Goal: Task Accomplishment & Management: Use online tool/utility

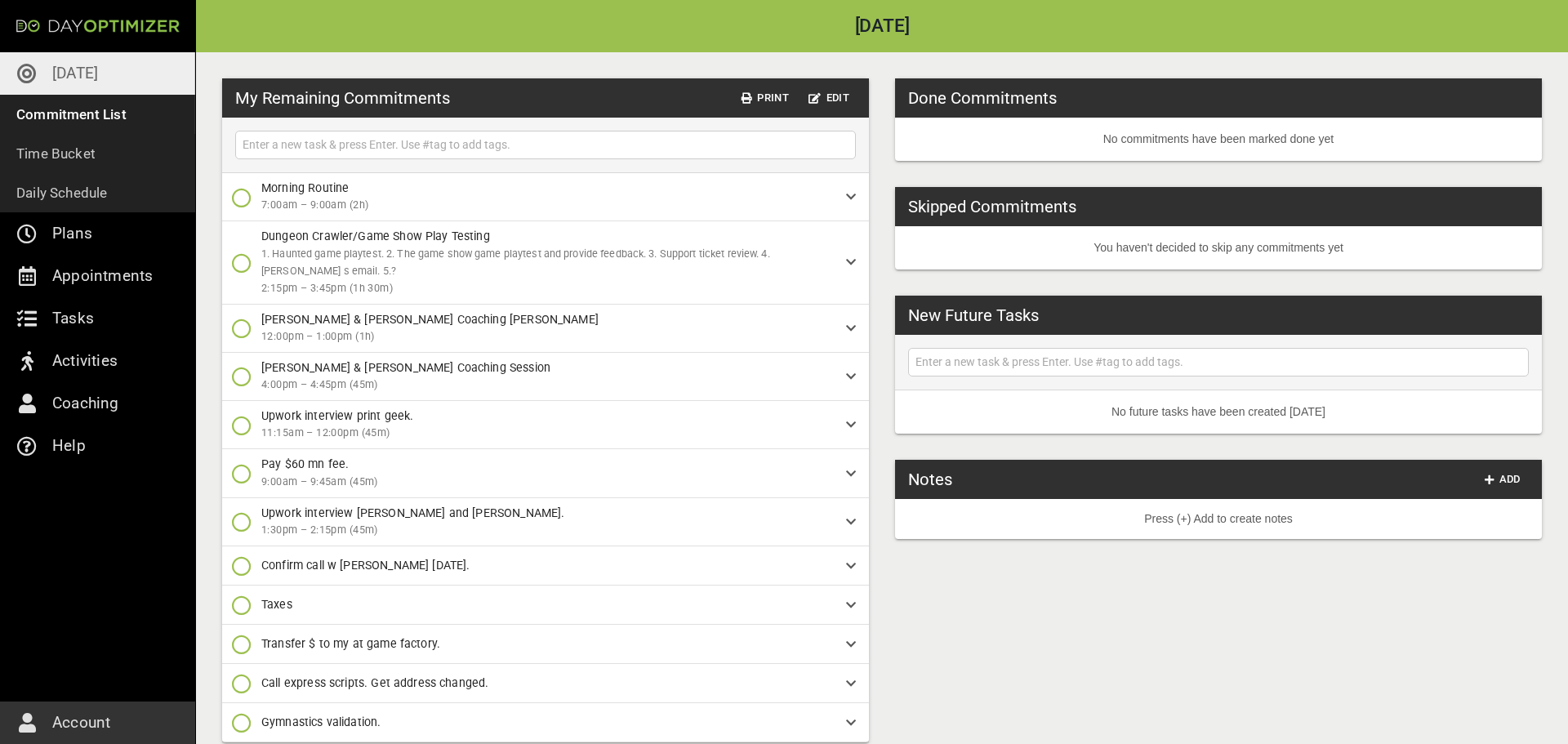
click at [242, 197] on icon "button" at bounding box center [241, 197] width 19 height 19
click at [244, 267] on icon "button" at bounding box center [241, 265] width 19 height 19
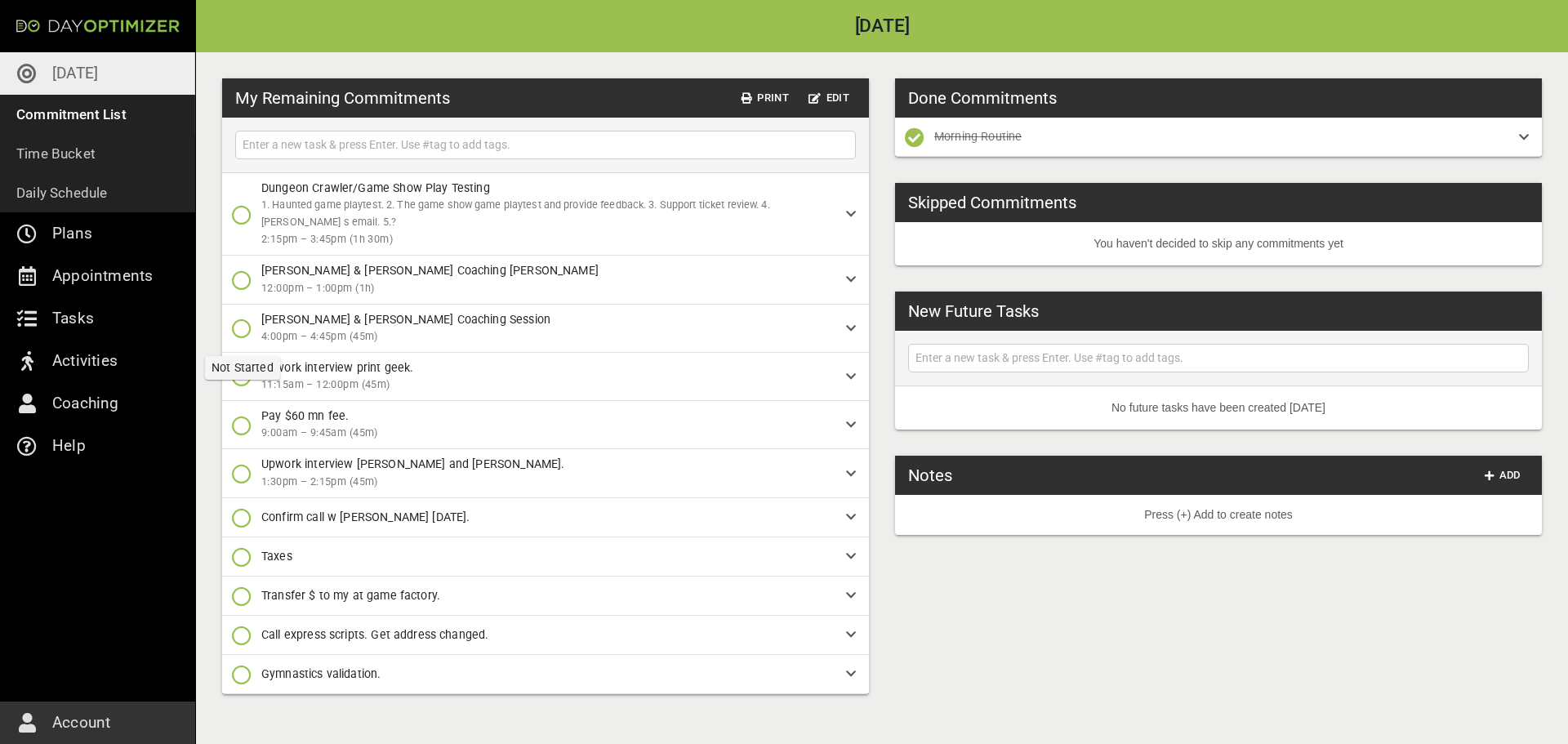
click at [241, 323] on icon "button" at bounding box center [241, 328] width 19 height 19
click at [253, 432] on span "Skip" at bounding box center [275, 428] width 88 height 19
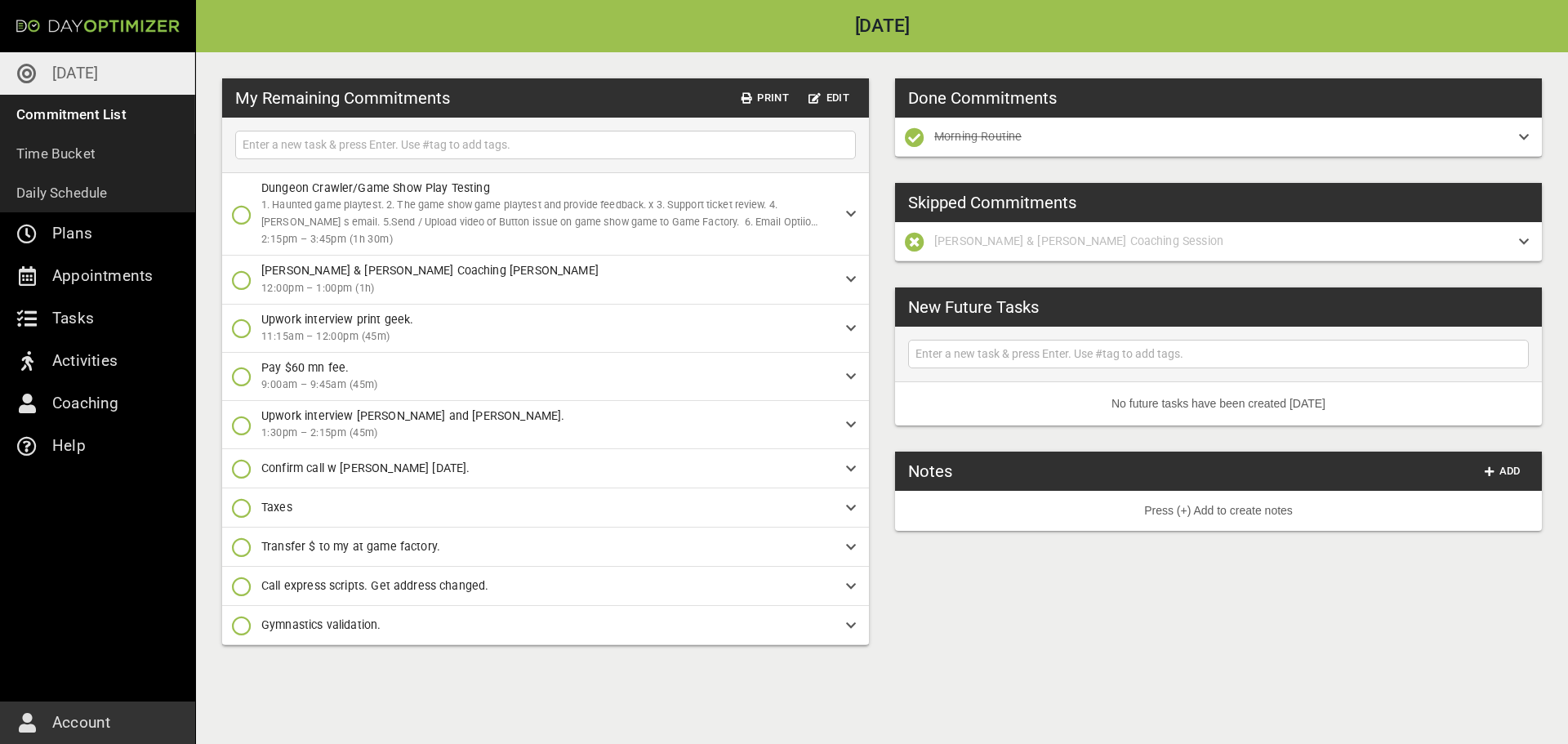
click at [239, 329] on icon "button" at bounding box center [241, 328] width 19 height 19
click at [242, 395] on icon "button" at bounding box center [241, 396] width 19 height 19
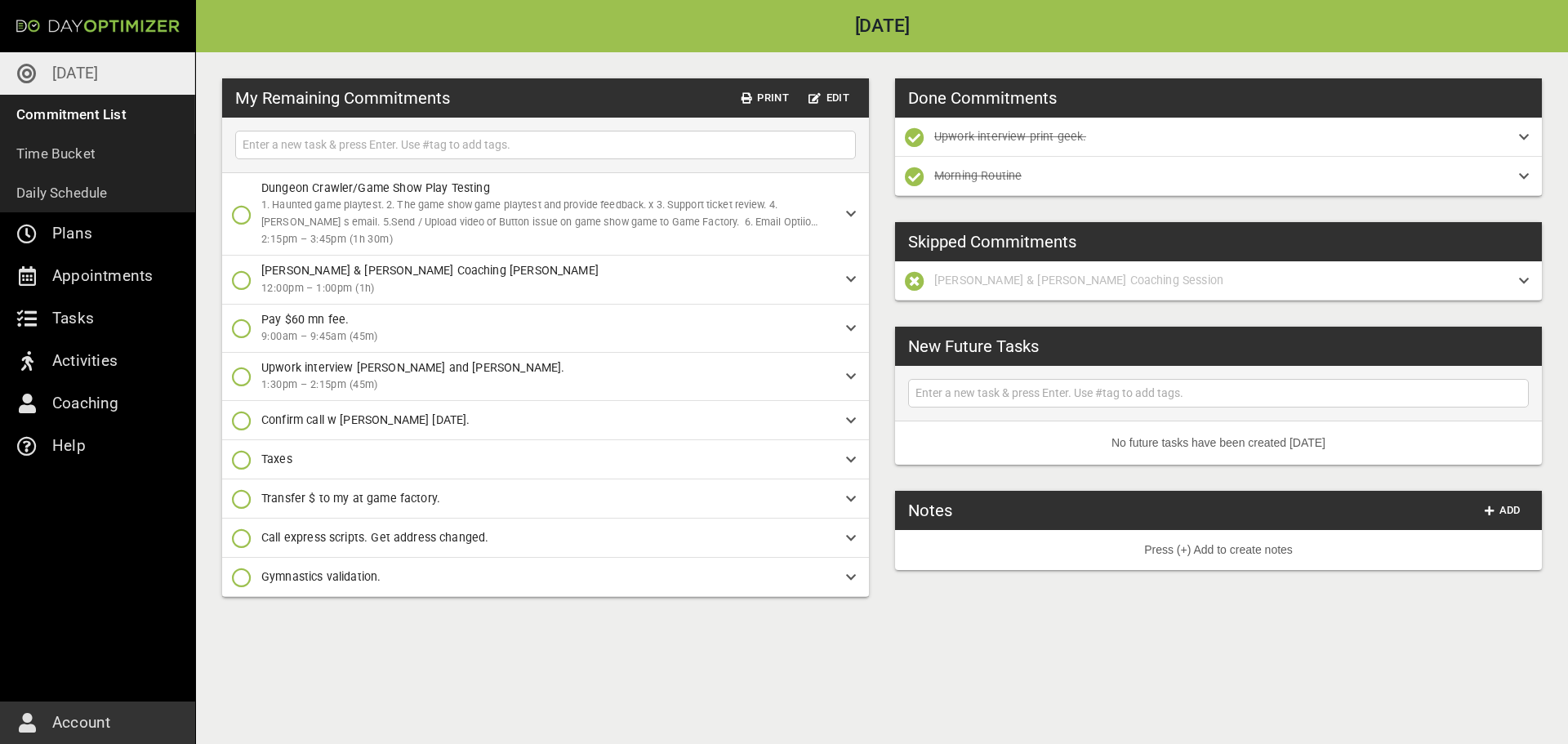
click at [244, 421] on icon "button" at bounding box center [241, 420] width 19 height 19
click at [256, 524] on span "Done Forever" at bounding box center [280, 521] width 98 height 19
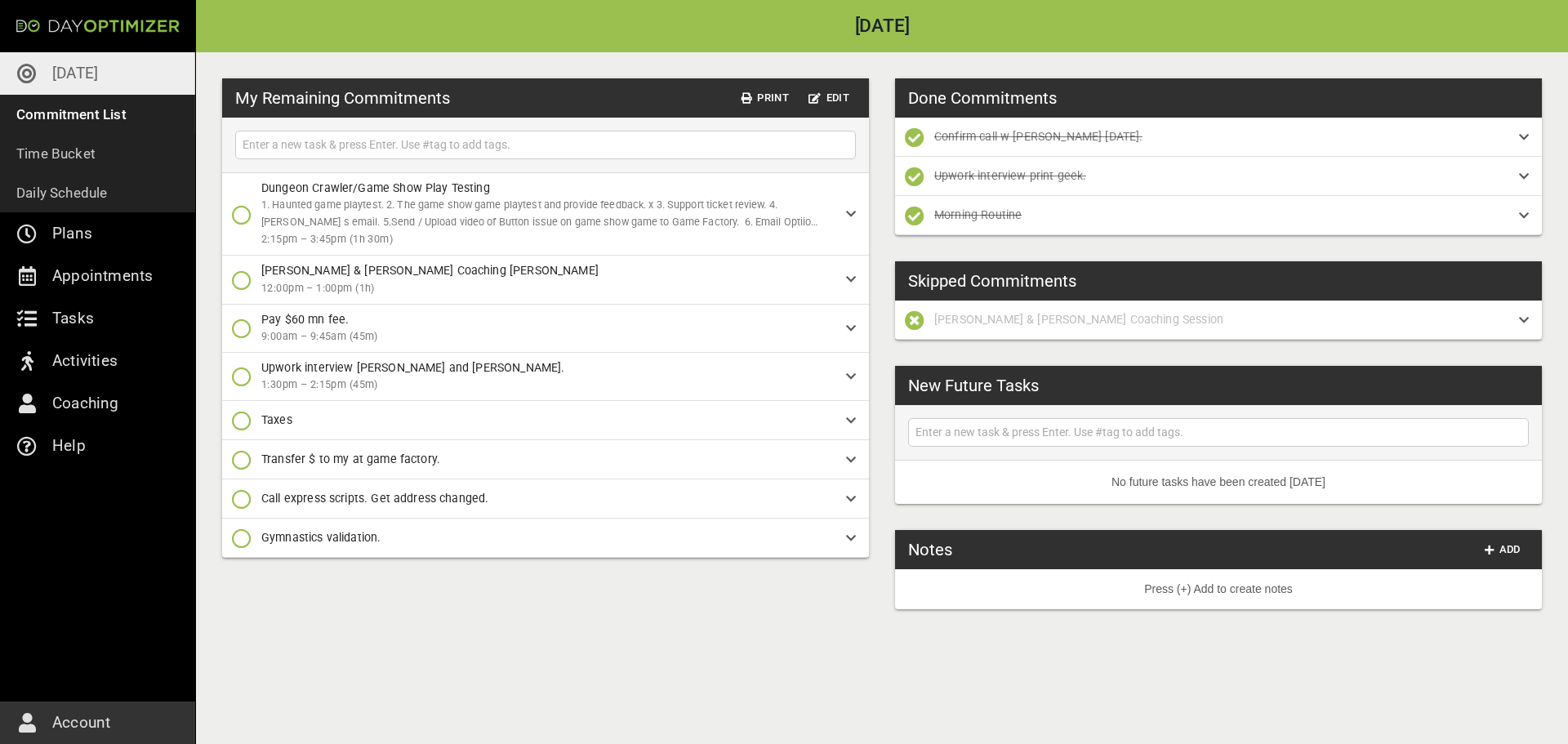
click at [246, 501] on icon "button" at bounding box center [241, 498] width 19 height 19
click at [273, 598] on p "Done Forever" at bounding box center [294, 599] width 72 height 17
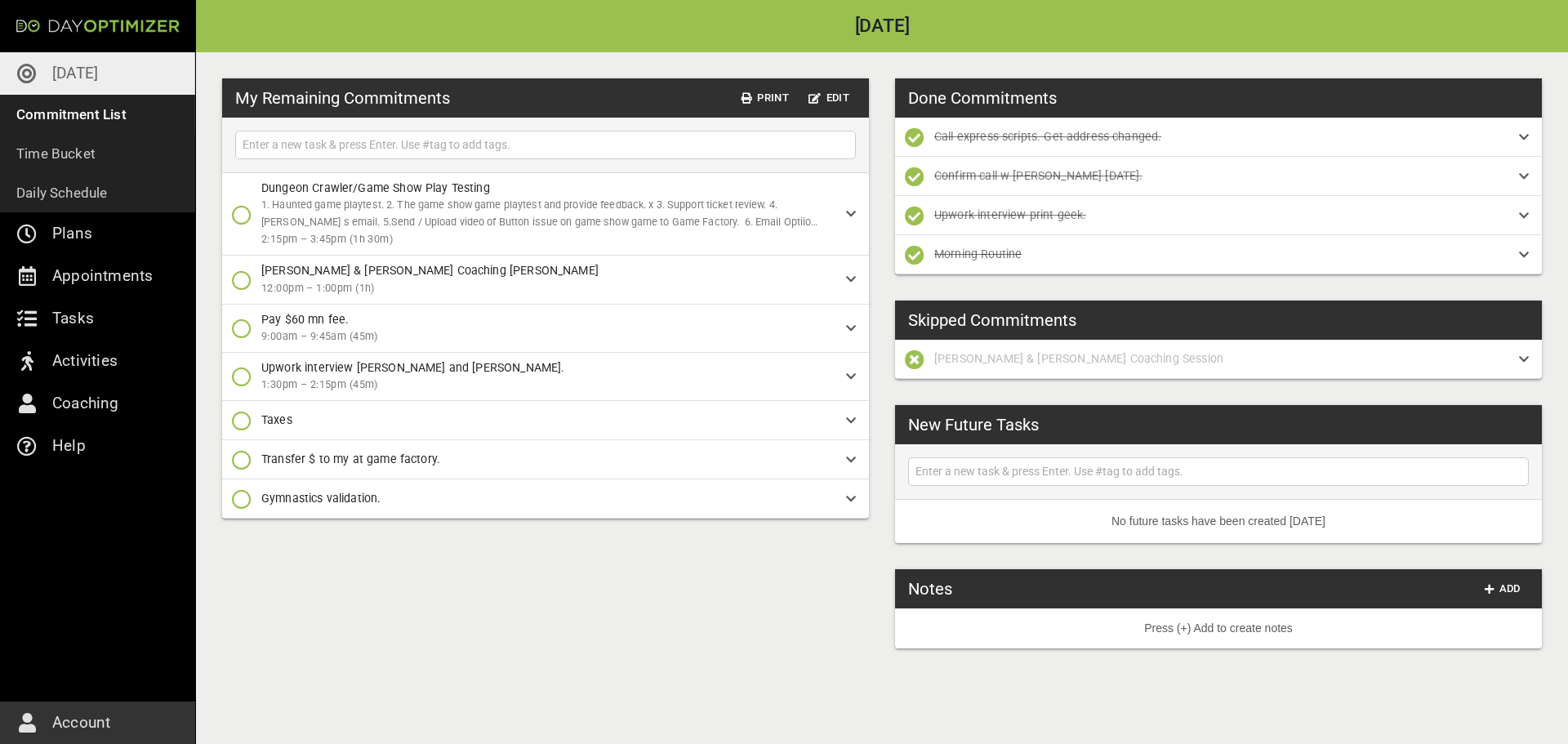
click at [404, 148] on input "text" at bounding box center [546, 145] width 613 height 20
type input "add 1 hr for [PERSON_NAME] Upwork"
